Goal: Find specific page/section: Find specific page/section

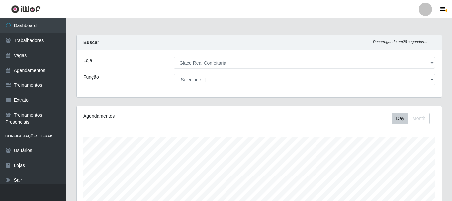
select select "445"
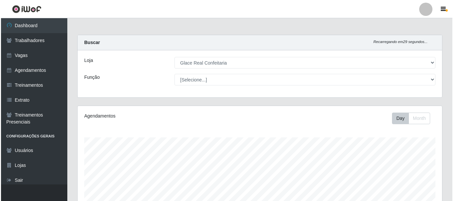
scroll to position [166, 0]
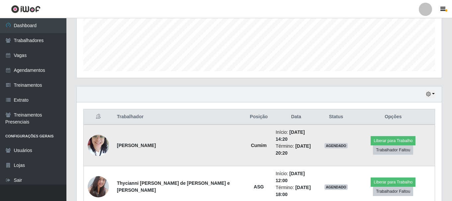
click at [100, 137] on img at bounding box center [98, 145] width 21 height 28
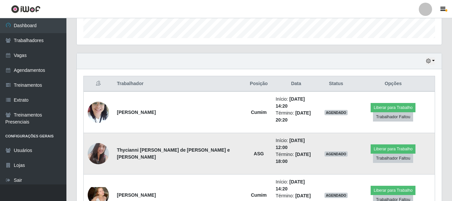
scroll to position [225, 0]
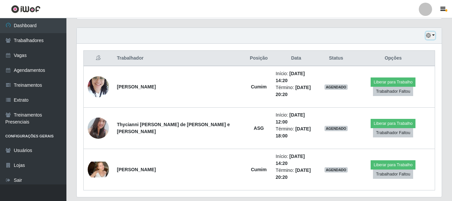
click at [431, 36] on button "button" at bounding box center [429, 36] width 9 height 8
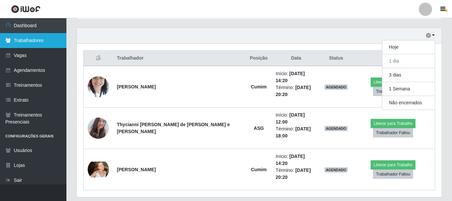
click at [25, 37] on link "Trabalhadores" at bounding box center [33, 40] width 66 height 15
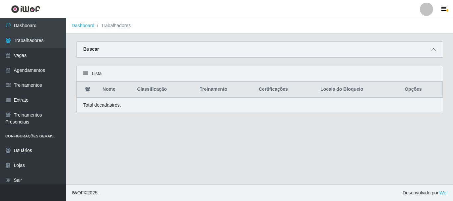
click at [432, 49] on icon at bounding box center [433, 49] width 5 height 5
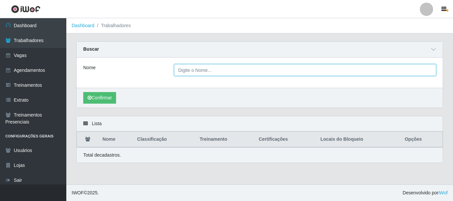
click at [212, 72] on input "Nome" at bounding box center [305, 70] width 262 height 12
click at [83, 92] on button "Confirmar" at bounding box center [99, 98] width 33 height 12
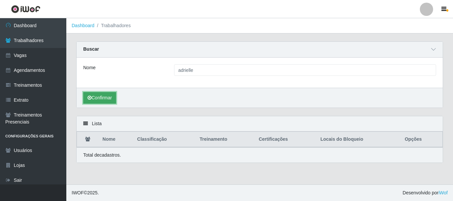
click at [114, 96] on button "Confirmar" at bounding box center [99, 98] width 33 height 12
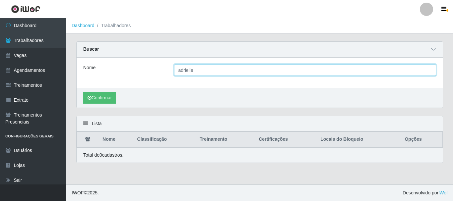
click at [249, 68] on input "adrielle" at bounding box center [305, 70] width 262 height 12
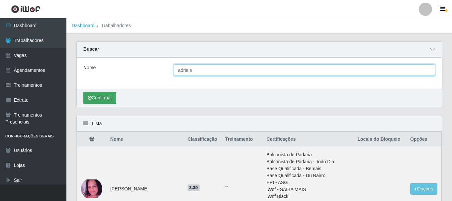
type input "adriele"
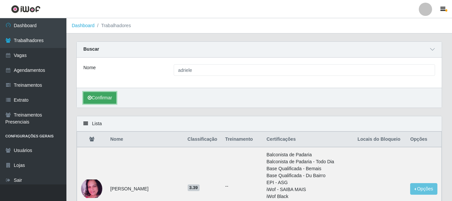
click at [100, 96] on button "Confirmar" at bounding box center [99, 98] width 33 height 12
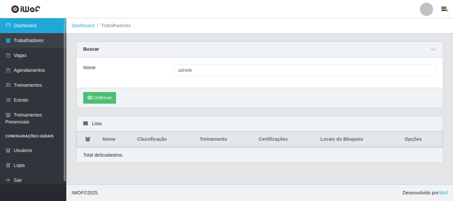
click at [33, 30] on link "Dashboard" at bounding box center [33, 25] width 66 height 15
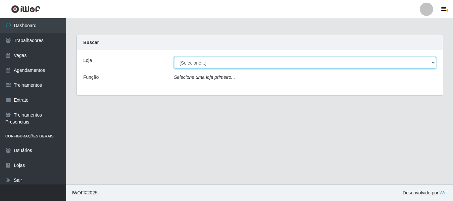
click at [245, 64] on select "[Selecione...] Glace Real Confeitaria" at bounding box center [305, 63] width 262 height 12
select select "445"
click at [174, 57] on select "[Selecione...] Glace Real Confeitaria" at bounding box center [305, 63] width 262 height 12
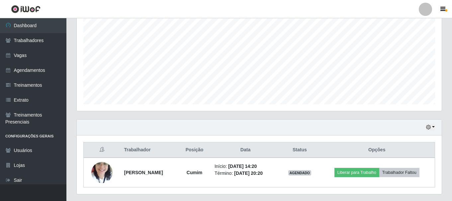
scroll to position [138, 365]
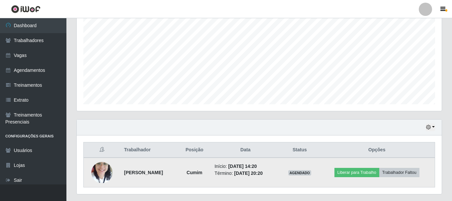
drag, startPoint x: 121, startPoint y: 175, endPoint x: 163, endPoint y: 175, distance: 41.5
click at [163, 175] on strong "[PERSON_NAME]" at bounding box center [143, 172] width 39 height 5
copy strong "[PERSON_NAME]"
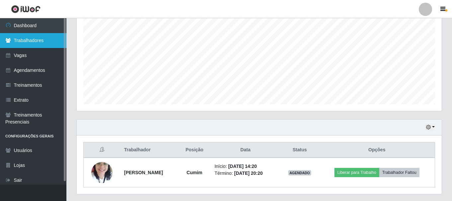
click at [35, 38] on link "Trabalhadores" at bounding box center [33, 40] width 66 height 15
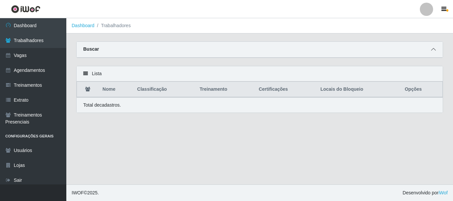
click at [435, 51] on icon at bounding box center [433, 49] width 5 height 5
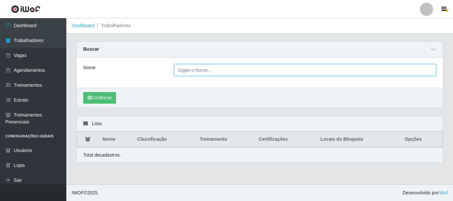
click at [206, 67] on input "Nome" at bounding box center [305, 70] width 262 height 12
paste input "[PERSON_NAME]"
type input "[PERSON_NAME]"
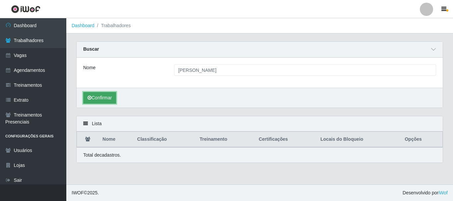
click at [114, 98] on button "Confirmar" at bounding box center [99, 98] width 33 height 12
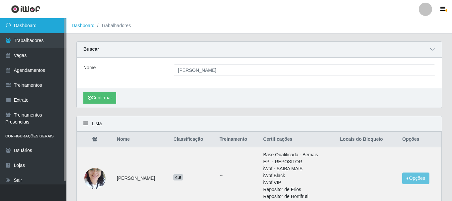
click at [30, 28] on link "Dashboard" at bounding box center [33, 25] width 66 height 15
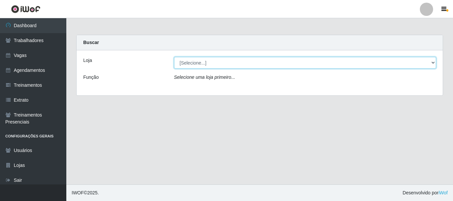
click at [251, 63] on select "[Selecione...] Glace Real Confeitaria" at bounding box center [305, 63] width 262 height 12
select select "445"
click at [174, 57] on select "[Selecione...] Glace Real Confeitaria" at bounding box center [305, 63] width 262 height 12
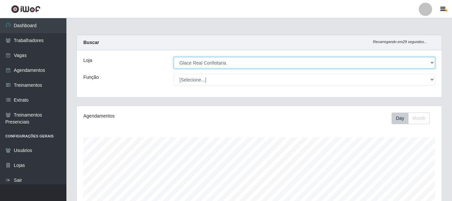
scroll to position [138, 365]
